Goal: Find specific page/section

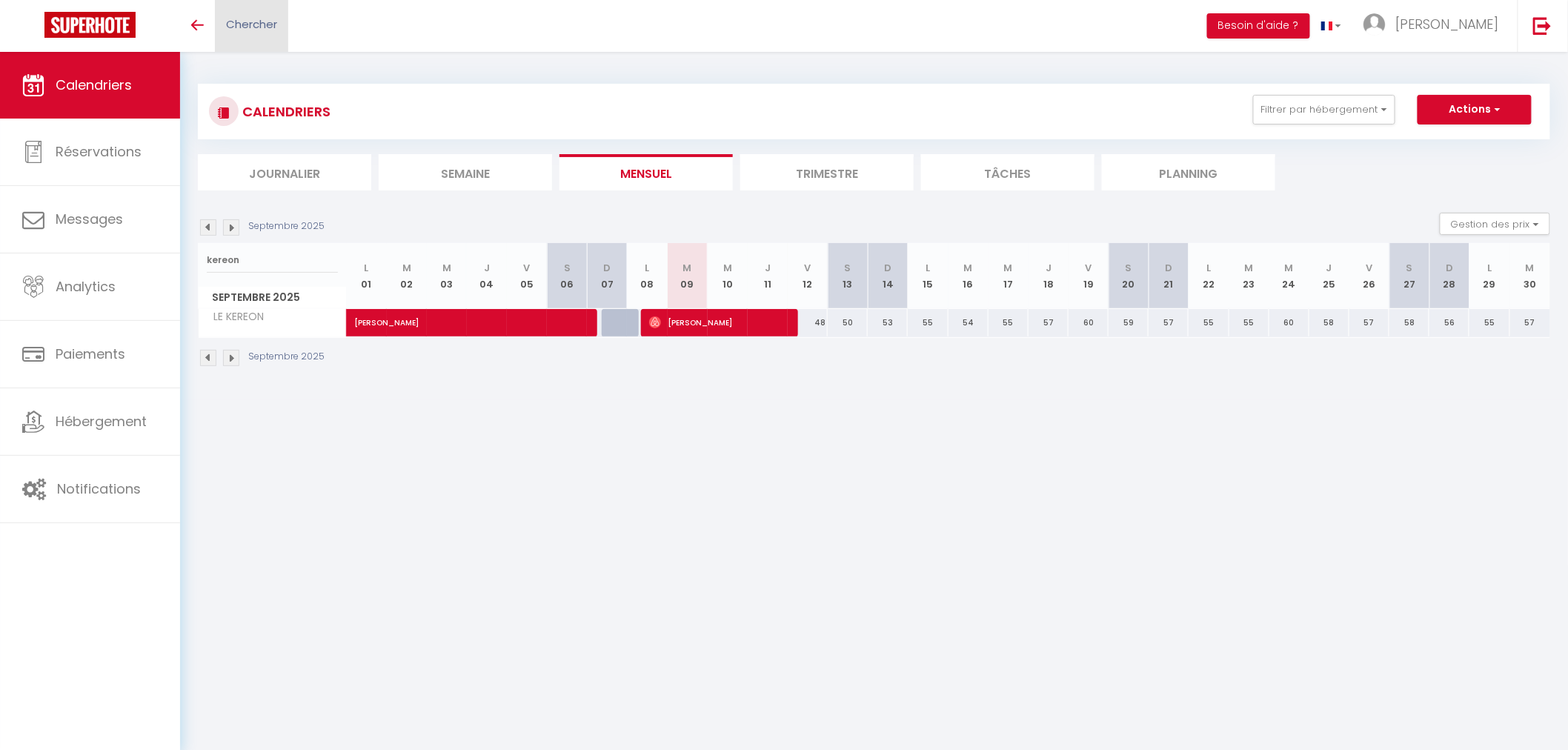
click at [247, 25] on span "Chercher" at bounding box center [252, 24] width 51 height 16
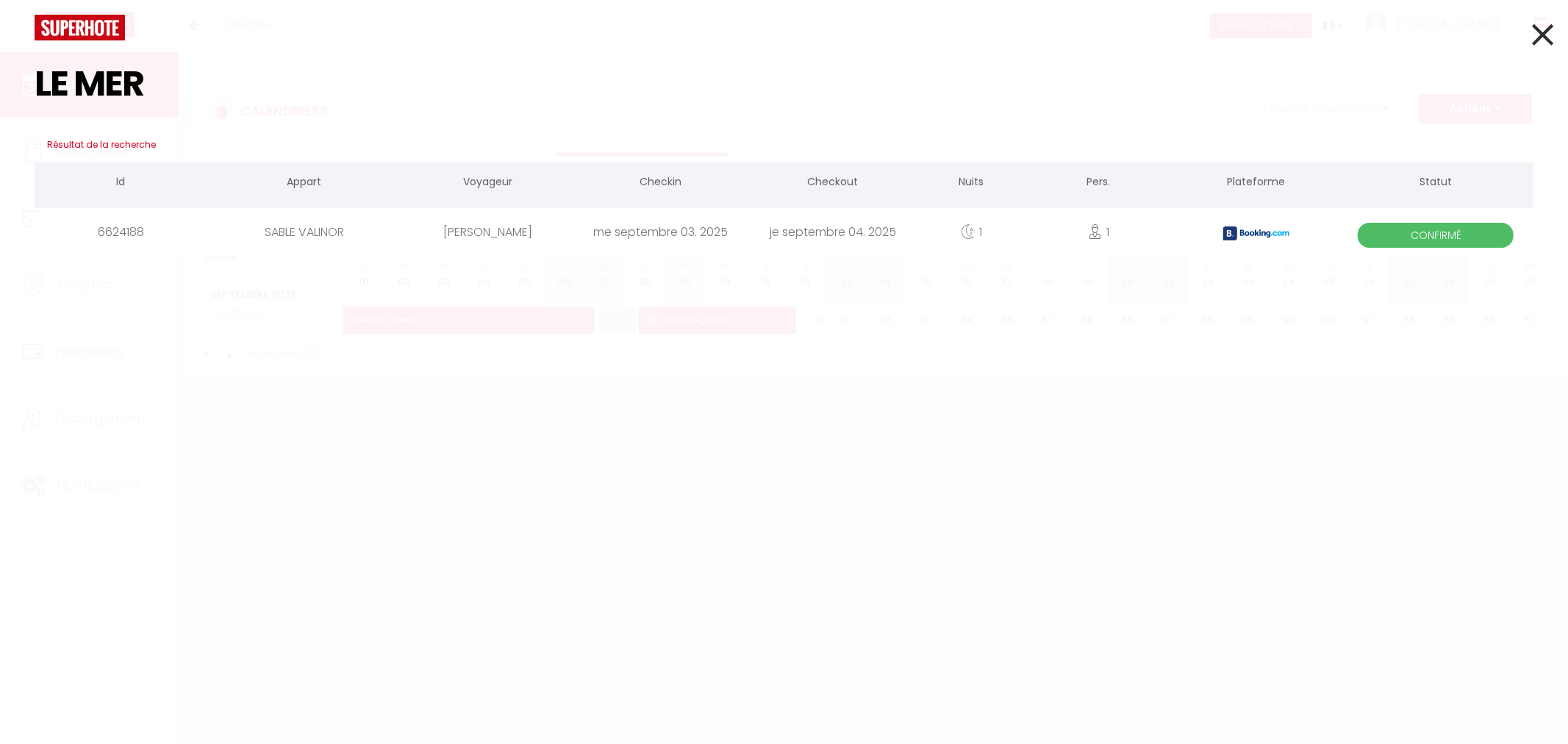
click at [101, 78] on input "LE MER" at bounding box center [784, 84] width 1499 height 87
click at [100, 78] on input "LE MER" at bounding box center [784, 84] width 1499 height 87
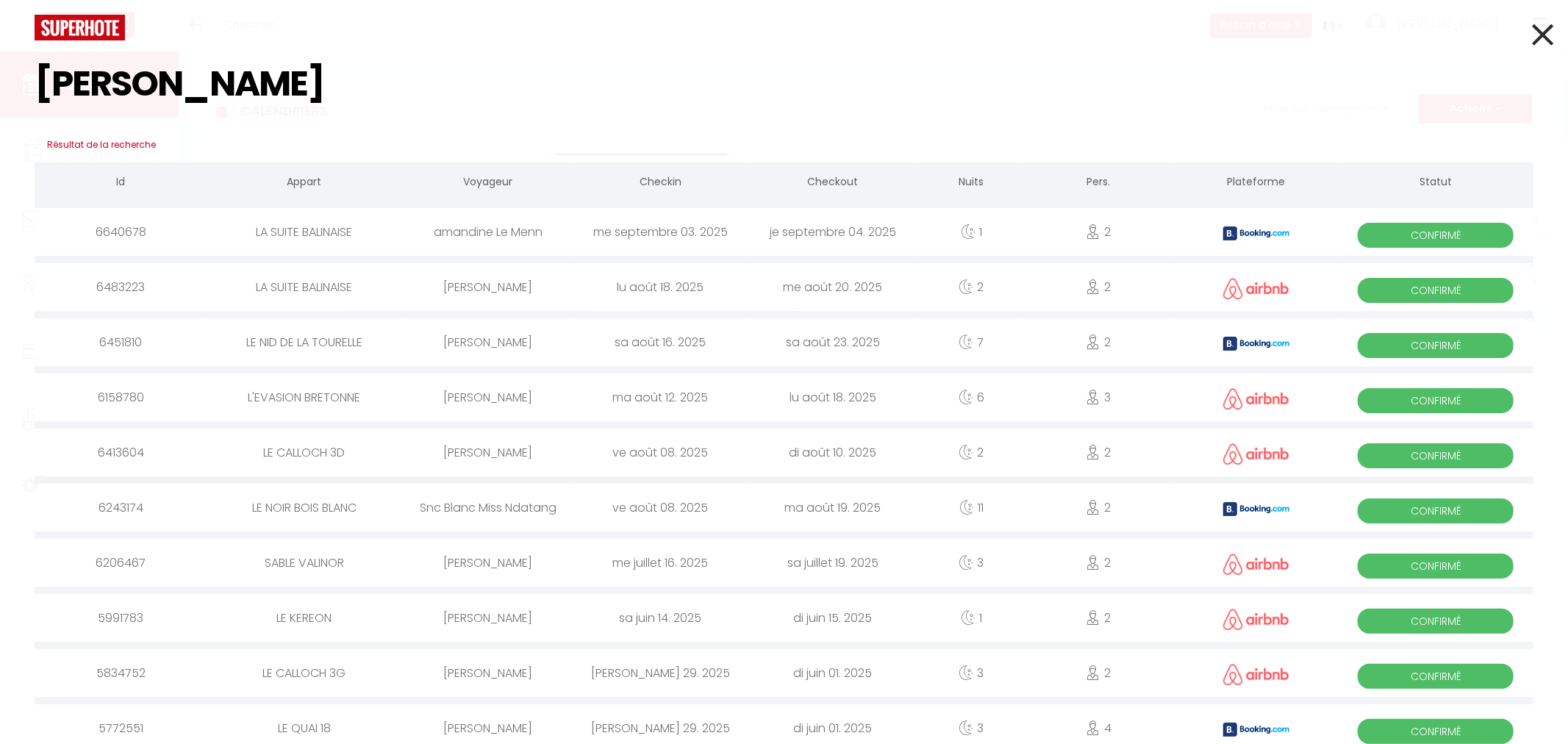
click at [108, 94] on input "[PERSON_NAME]" at bounding box center [784, 84] width 1499 height 87
click at [108, 96] on input "[PERSON_NAME]" at bounding box center [784, 84] width 1499 height 87
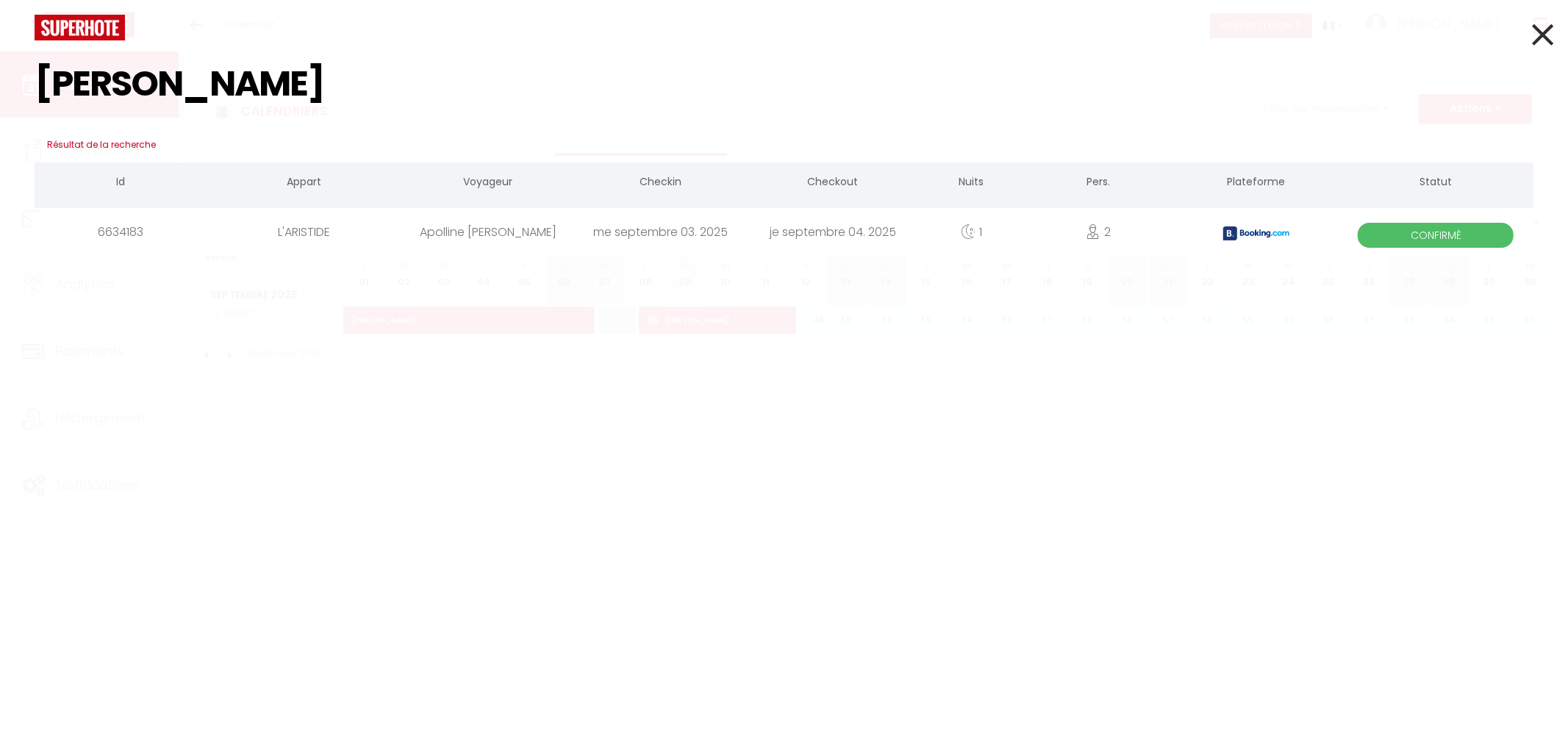
click at [118, 90] on input "[PERSON_NAME]" at bounding box center [784, 84] width 1499 height 87
click at [172, 92] on input "VALDEAVERO" at bounding box center [784, 84] width 1499 height 87
type input "h"
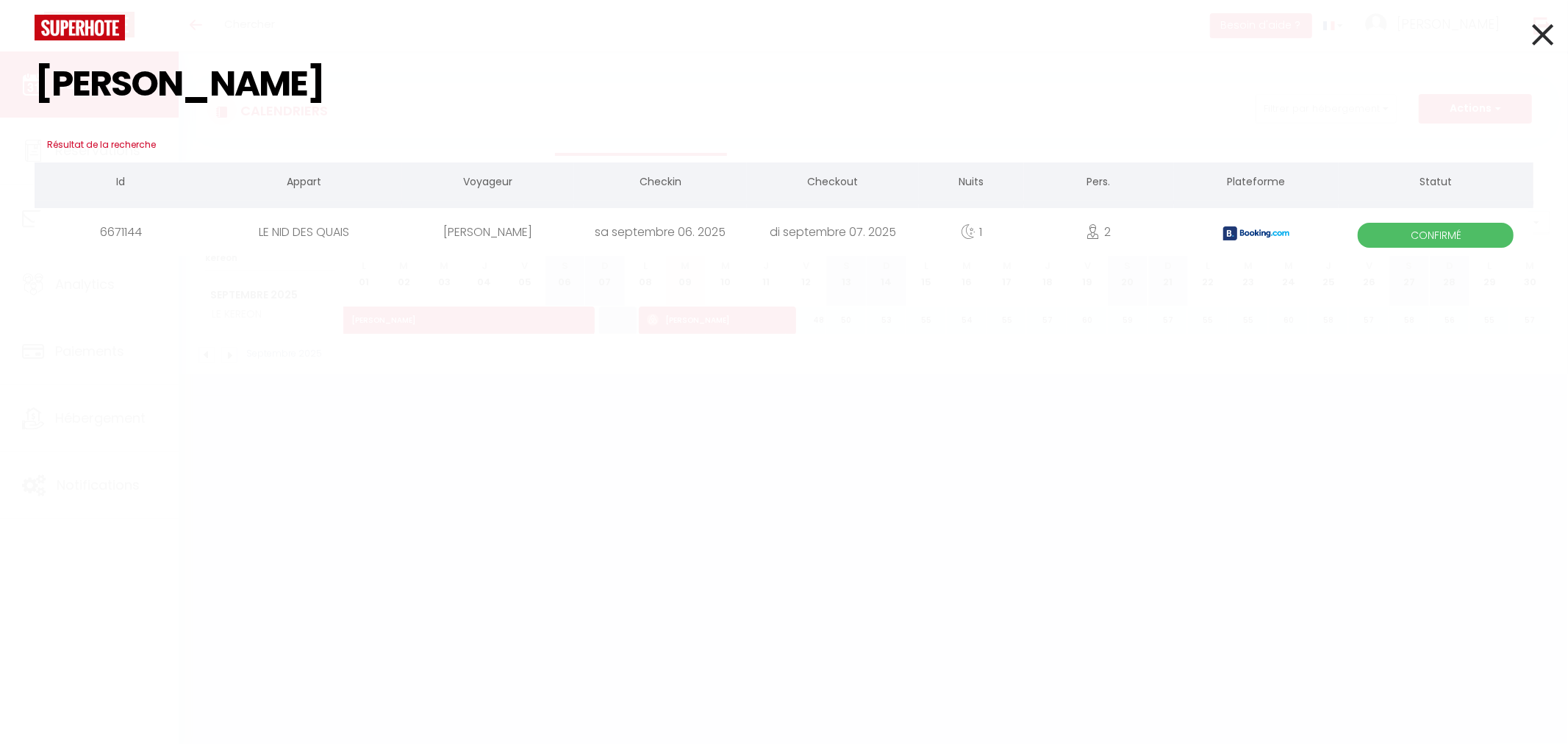
click at [150, 83] on input "[PERSON_NAME]" at bounding box center [784, 84] width 1499 height 87
click at [138, 74] on input "salvadori" at bounding box center [784, 84] width 1499 height 87
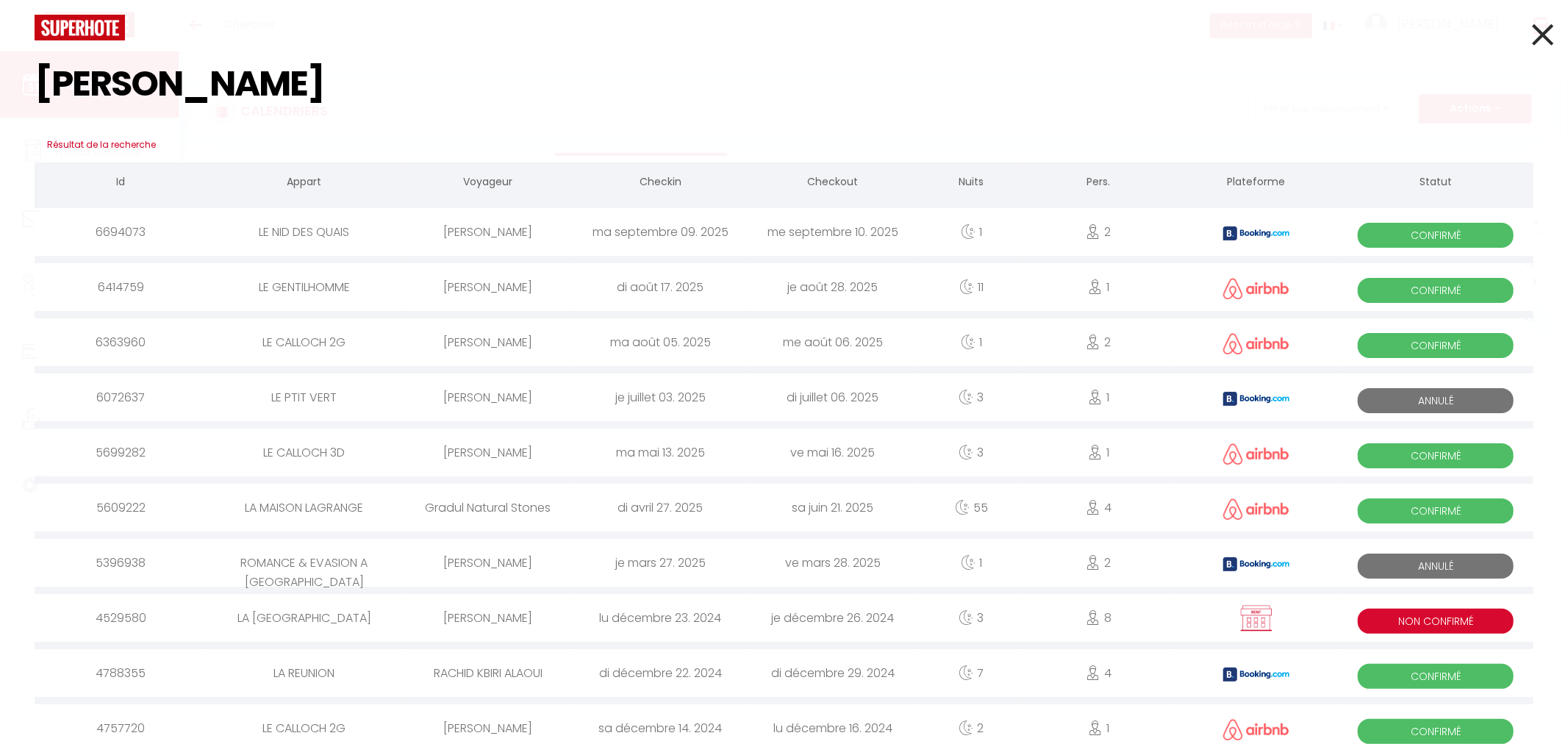
click at [97, 83] on input "[PERSON_NAME]" at bounding box center [784, 84] width 1499 height 87
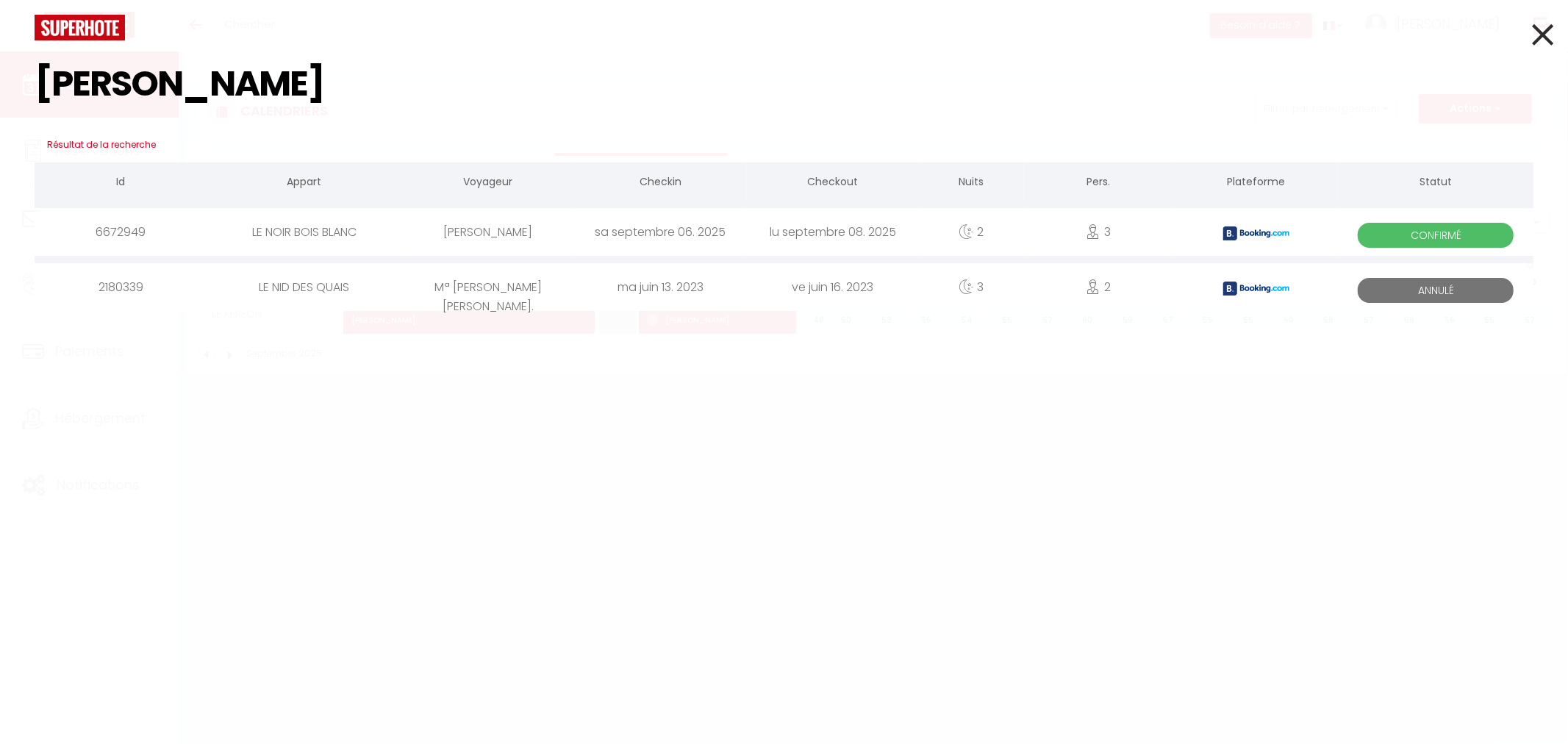
type input "[PERSON_NAME]"
